Goal: Task Accomplishment & Management: Manage account settings

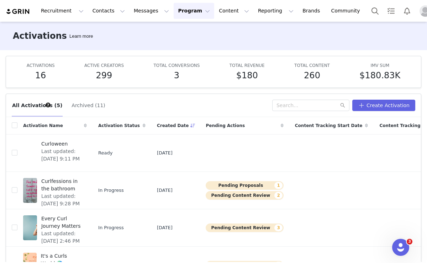
scroll to position [39, 0]
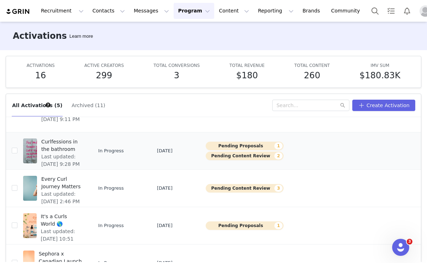
click at [49, 143] on span "Curlfessions in the bathroom" at bounding box center [61, 145] width 41 height 15
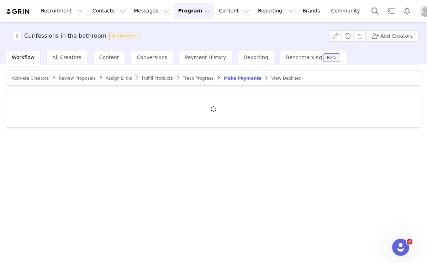
click at [67, 77] on span "Review Proposals" at bounding box center [77, 78] width 37 height 5
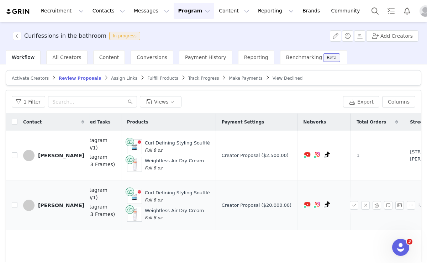
scroll to position [0, 225]
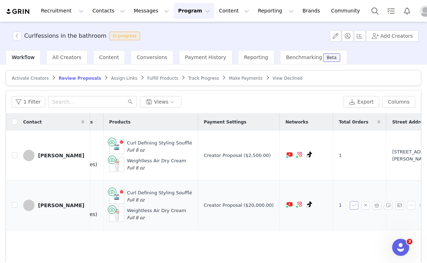
click at [354, 204] on button "button" at bounding box center [354, 205] width 9 height 9
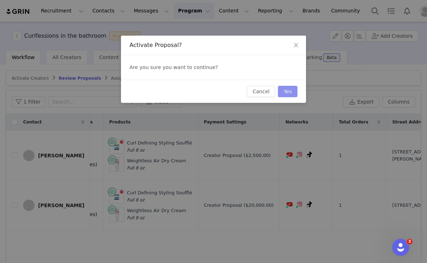
click at [288, 90] on button "Yes" at bounding box center [288, 91] width 20 height 11
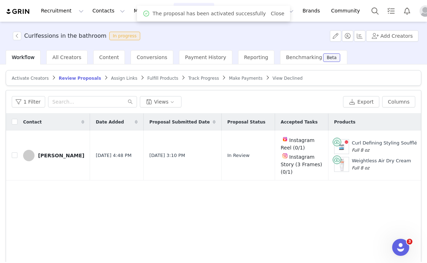
click at [114, 79] on span "Assign Links" at bounding box center [124, 78] width 26 height 5
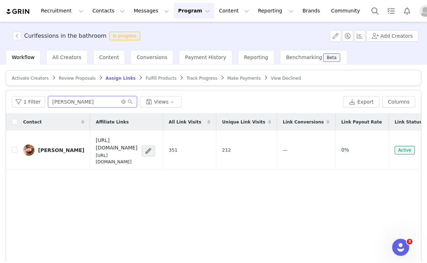
click at [71, 105] on input "[PERSON_NAME]" at bounding box center [92, 101] width 89 height 11
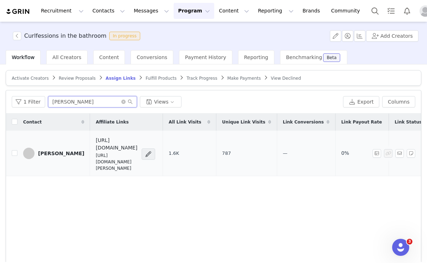
scroll to position [0, 22]
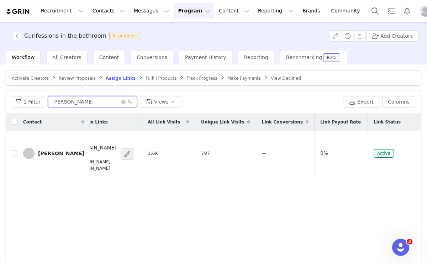
type input "[PERSON_NAME]"
click at [153, 76] on span "Fulfill Products" at bounding box center [160, 78] width 31 height 5
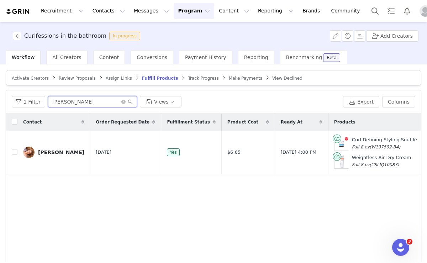
click at [92, 99] on input "[PERSON_NAME]" at bounding box center [92, 101] width 89 height 11
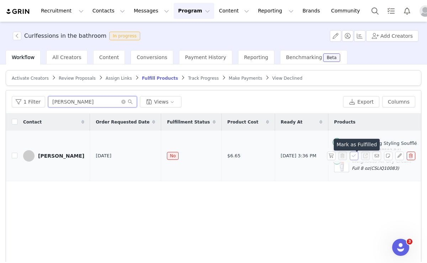
type input "[PERSON_NAME]"
click at [354, 159] on button "button" at bounding box center [354, 156] width 9 height 9
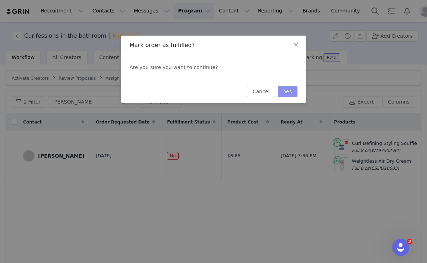
click at [291, 92] on button "Yes" at bounding box center [288, 91] width 20 height 11
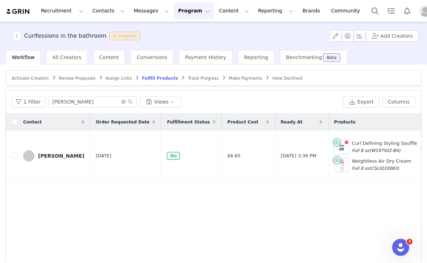
click at [72, 78] on span "Review Proposals" at bounding box center [77, 78] width 37 height 5
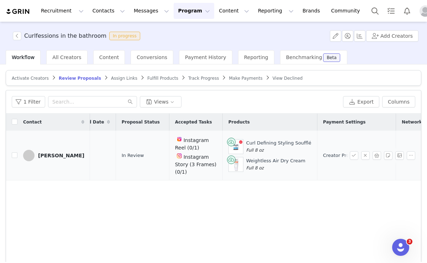
scroll to position [0, 218]
